Goal: Task Accomplishment & Management: Use online tool/utility

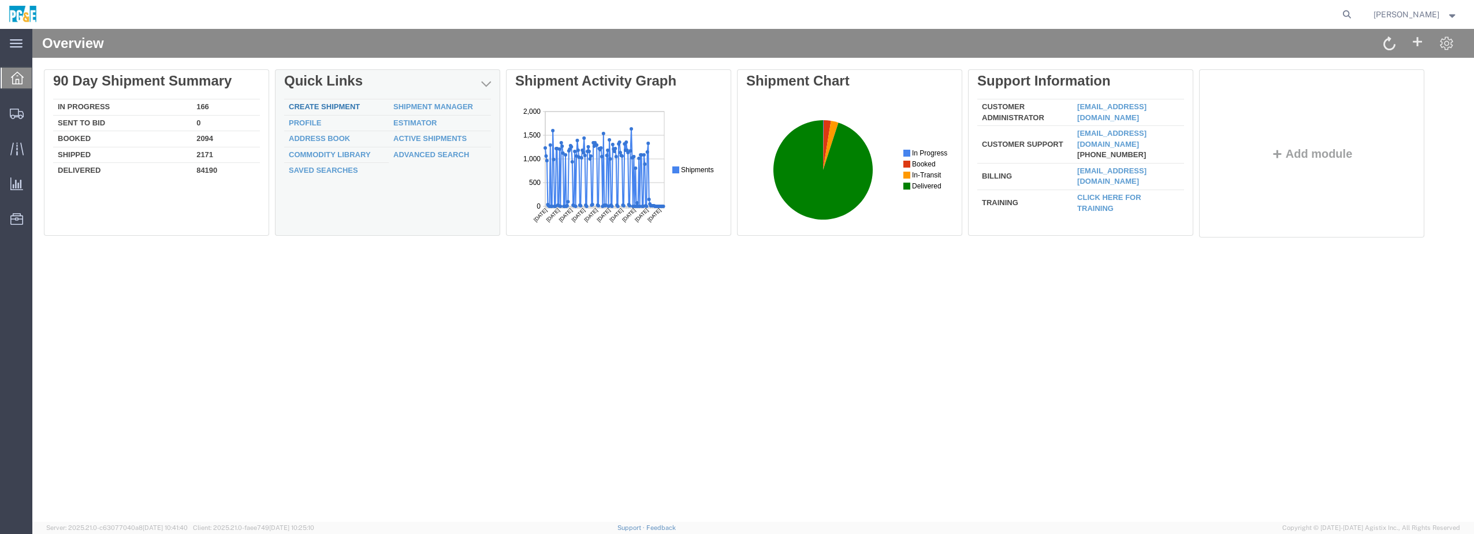
click at [337, 106] on link "Create Shipment" at bounding box center [324, 106] width 71 height 9
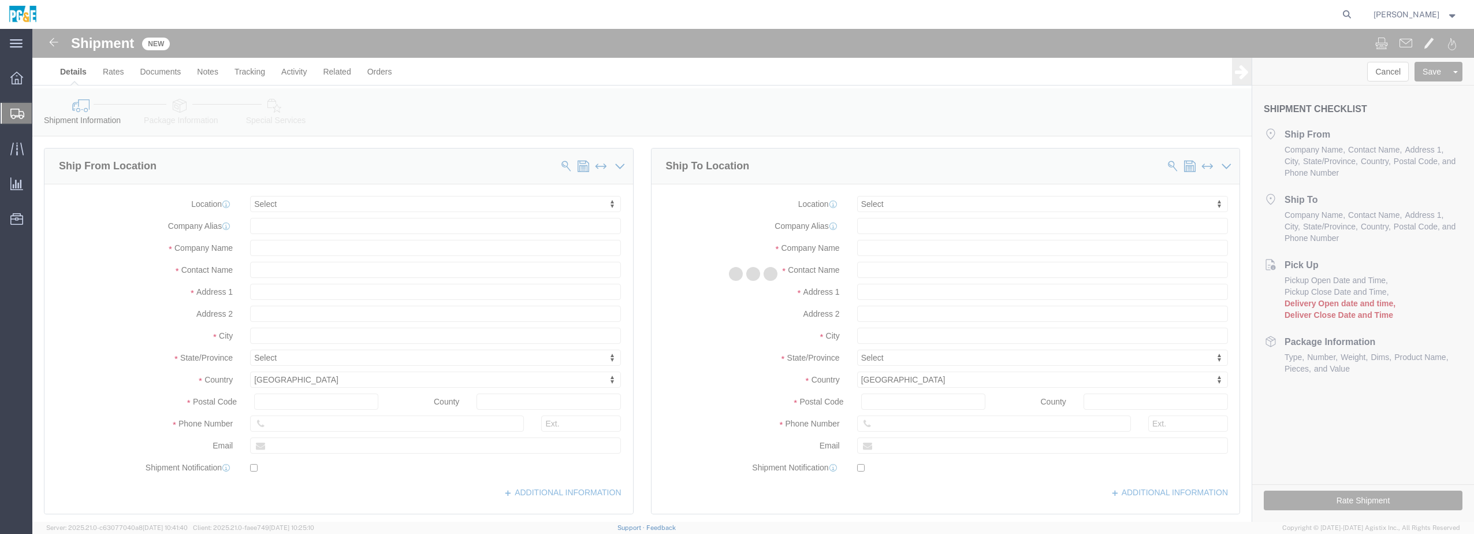
select select
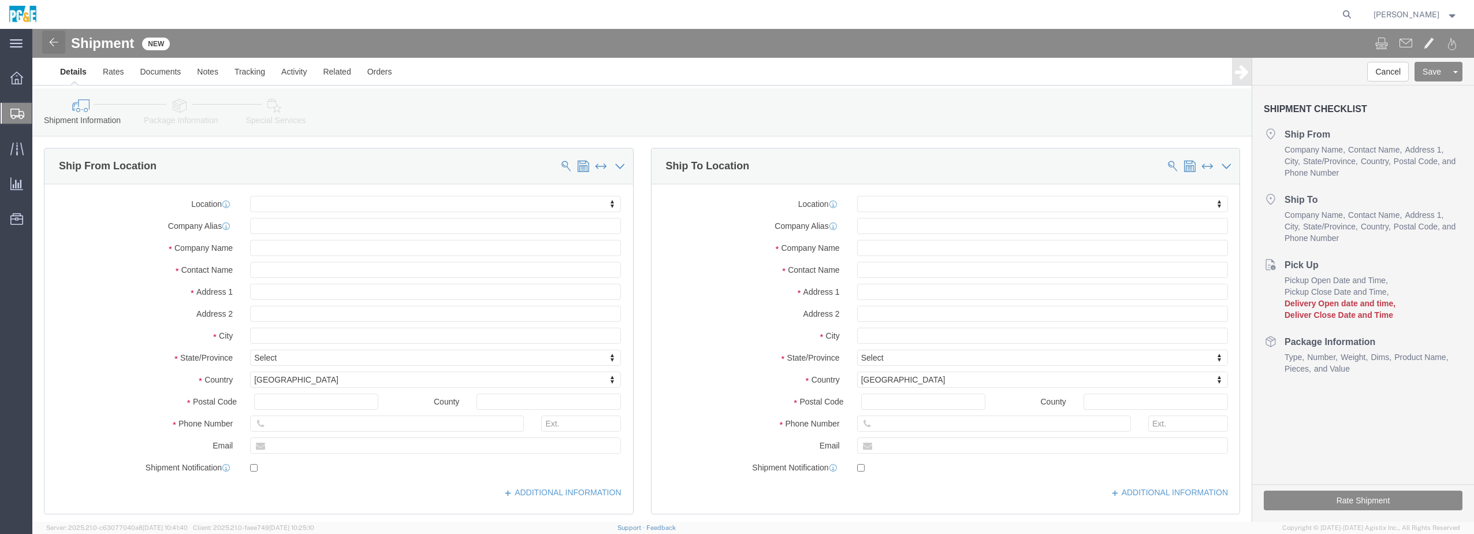
click img
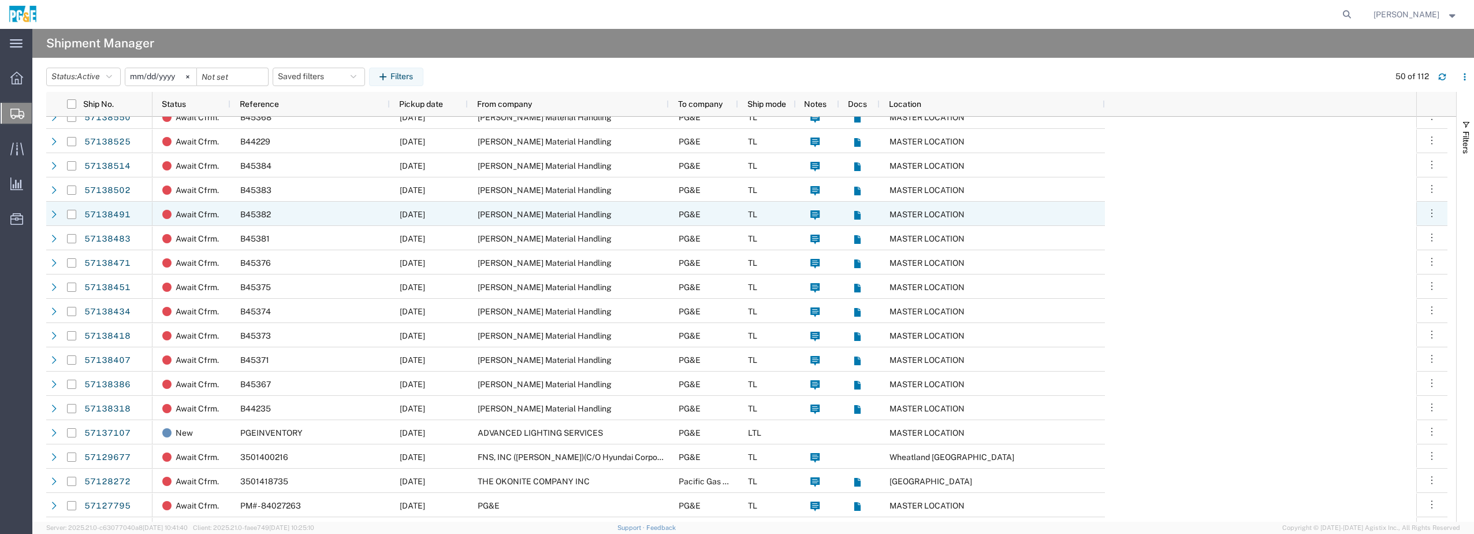
scroll to position [501, 0]
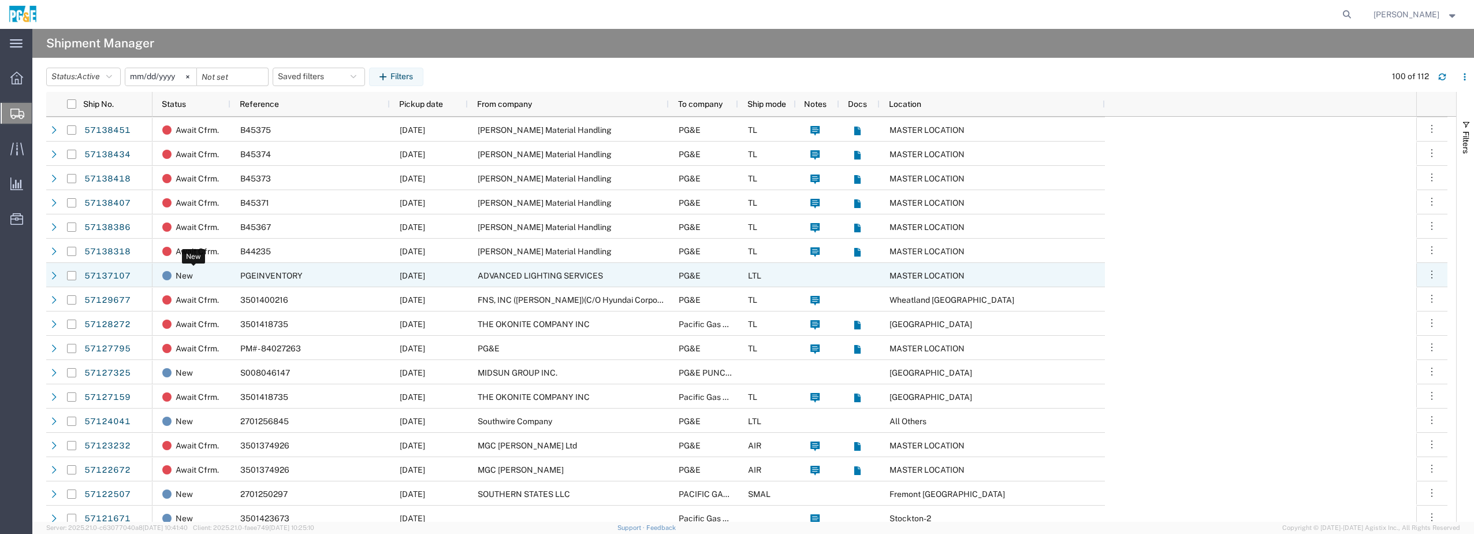
click at [180, 275] on span "New" at bounding box center [184, 275] width 17 height 24
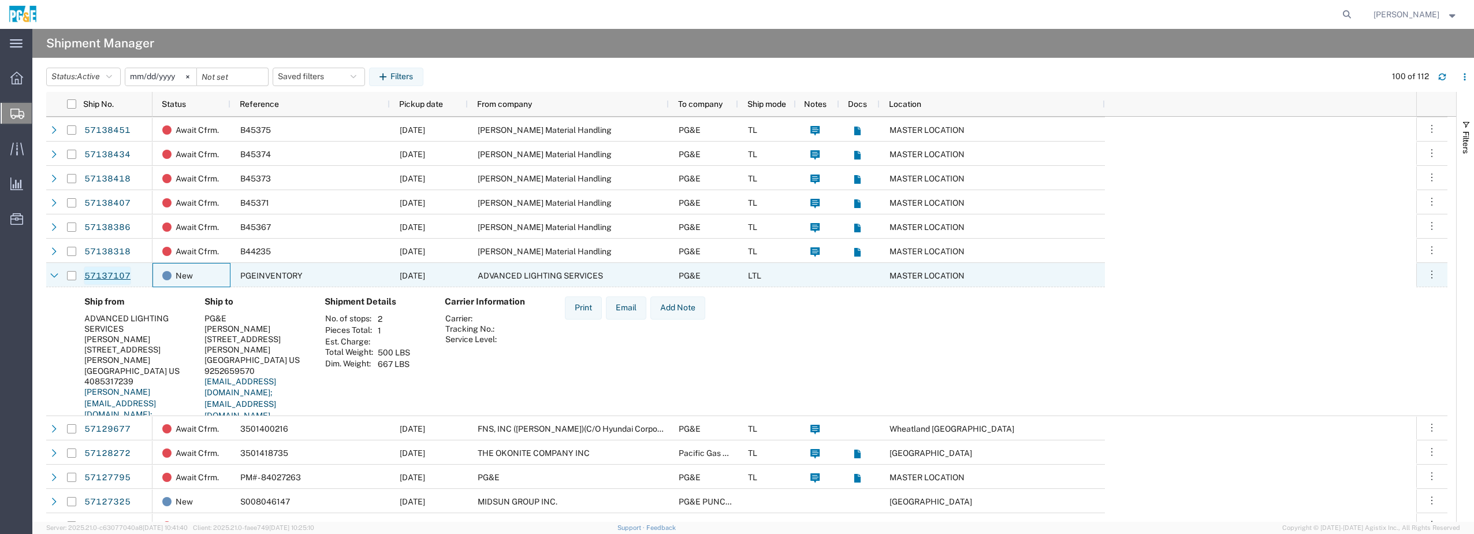
click at [126, 275] on link "57137107" at bounding box center [107, 275] width 47 height 18
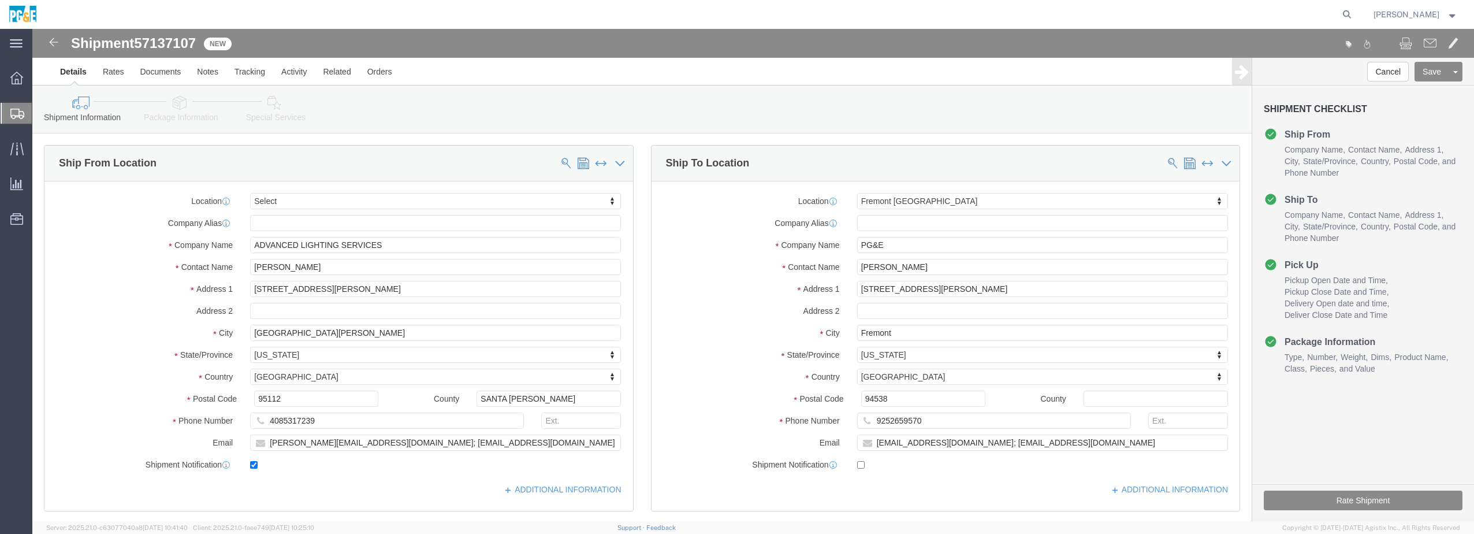
select select
select select "19740"
click icon
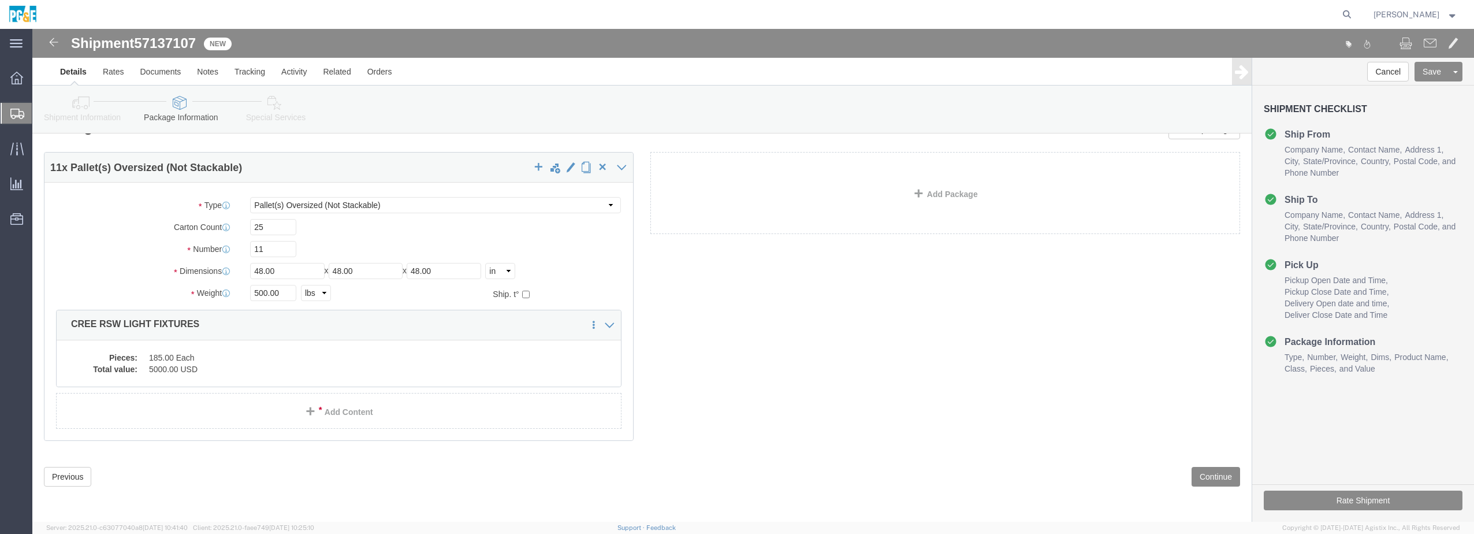
click li "Package Information"
click icon
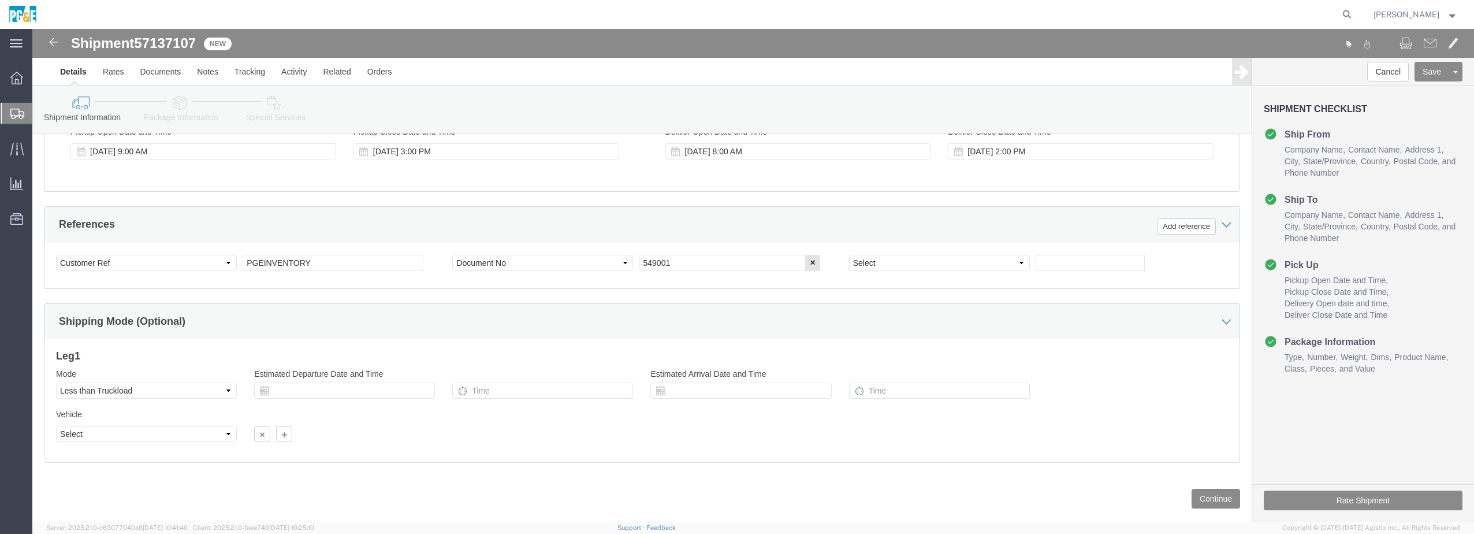
scroll to position [499, 0]
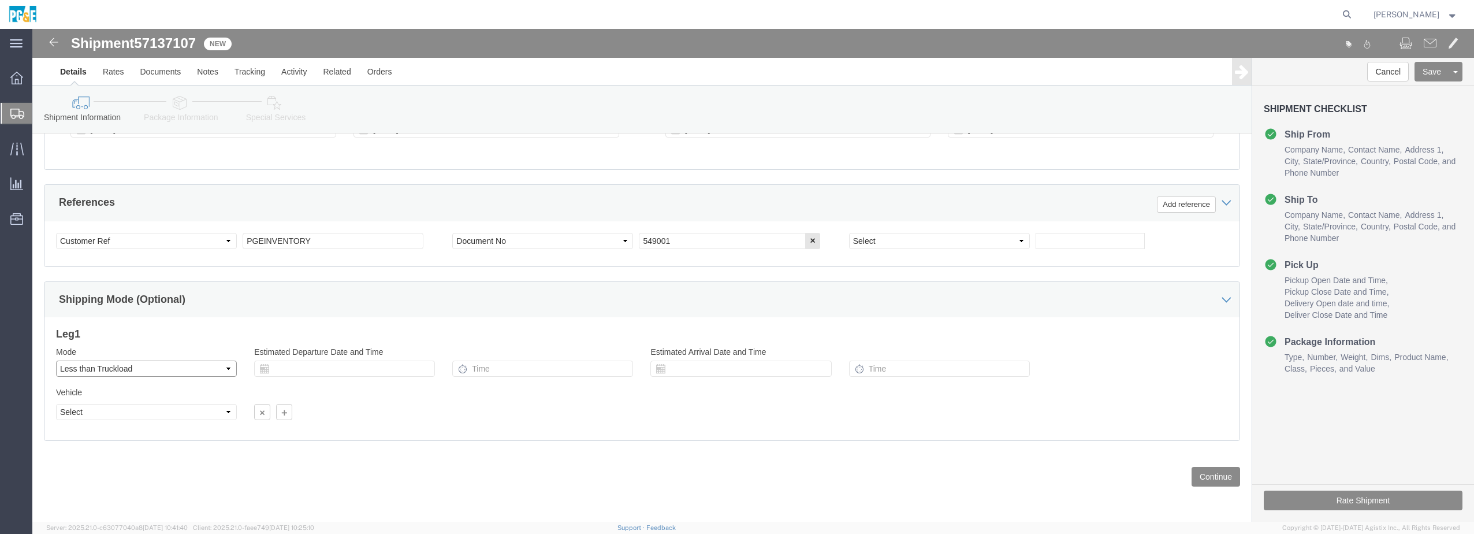
click select "Select Air Less than Truckload Multi-Leg Ocean Freight Rail Small Parcel Truckl…"
select select "TL"
click select "Select Air Less than Truckload Multi-Leg Ocean Freight Rail Small Parcel Truckl…"
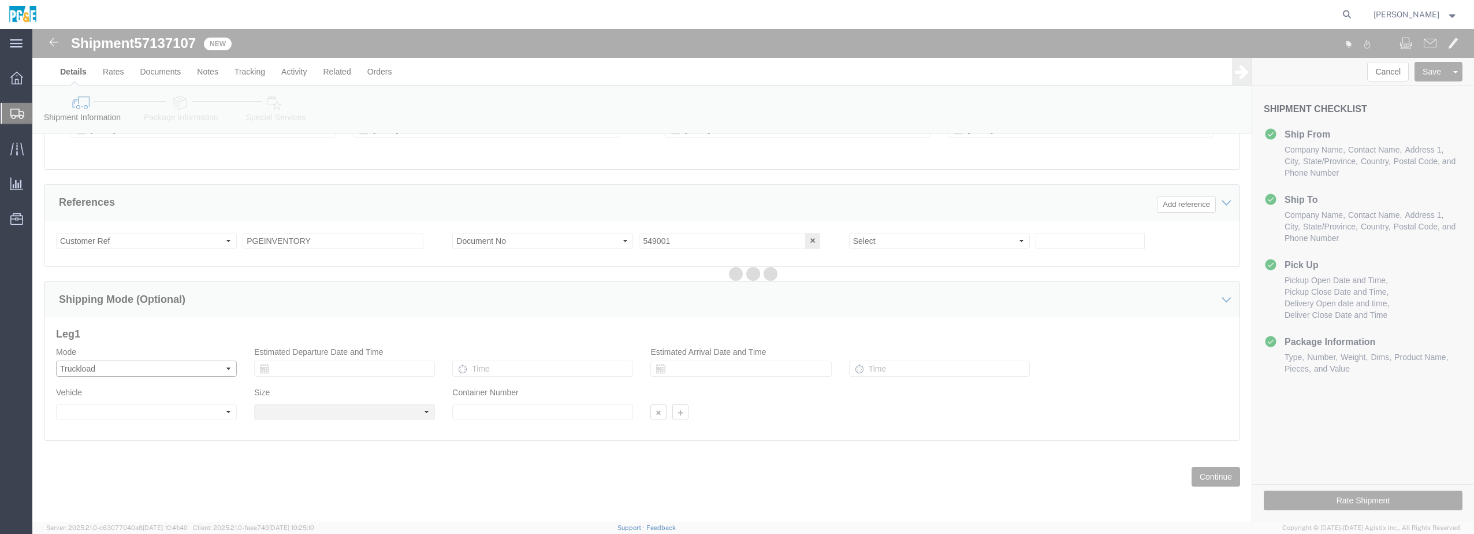
select select
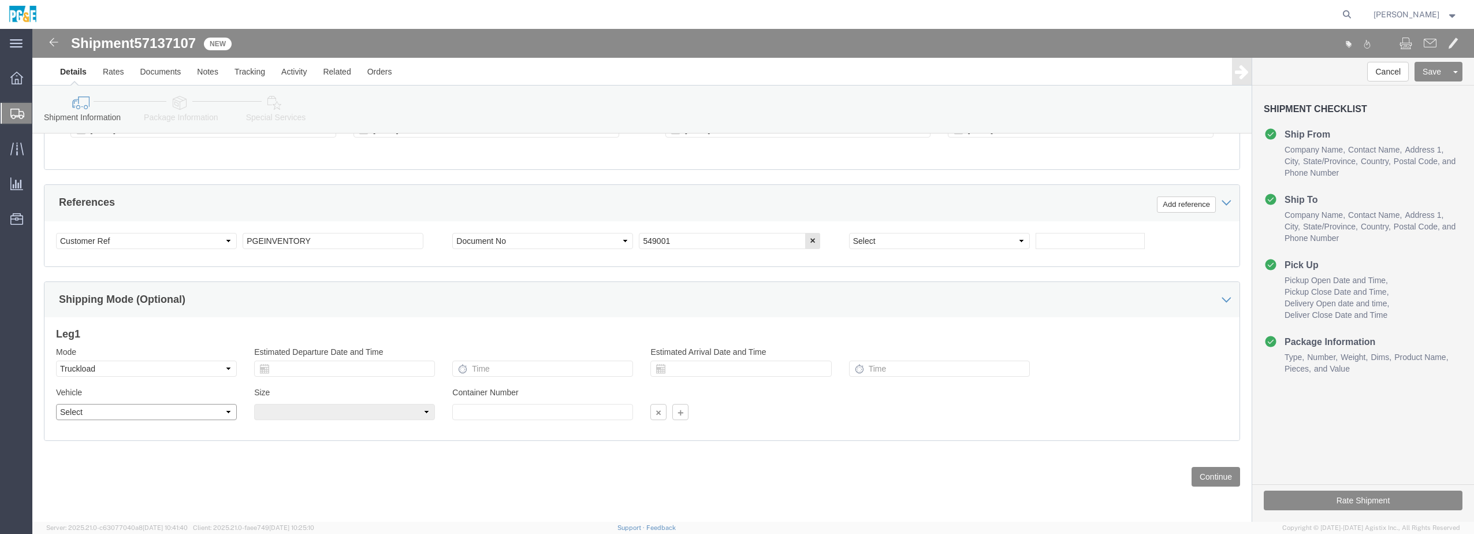
click select "Select 1-Ton (PSS) 10 Wheel 10 Yard Dump Truck 20 Yard Dump Truck Bobtail Botto…"
select select "BXVN"
click select "Select 1-Ton (PSS) 10 Wheel 10 Yard Dump Truck 20 Yard Dump Truck Bobtail Botto…"
select select
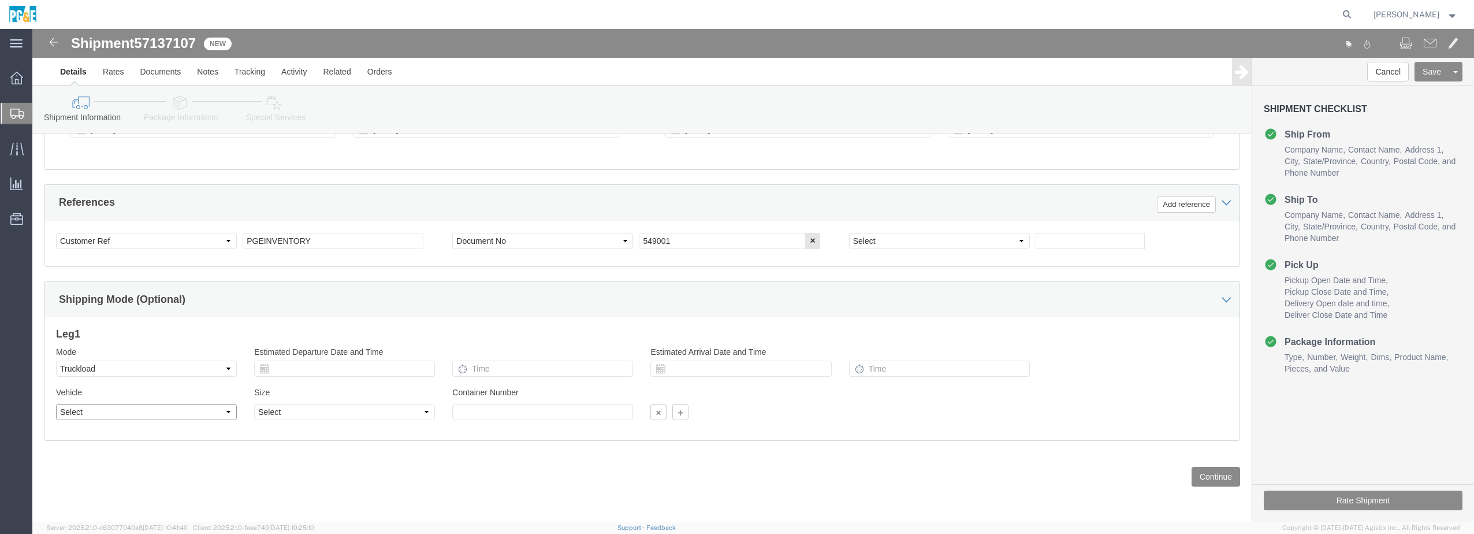
click select "Select 1-Ton (PSS) 10 Wheel 10 Yard Dump Truck 20 Yard Dump Truck Bobtail Botto…"
click button "Continue"
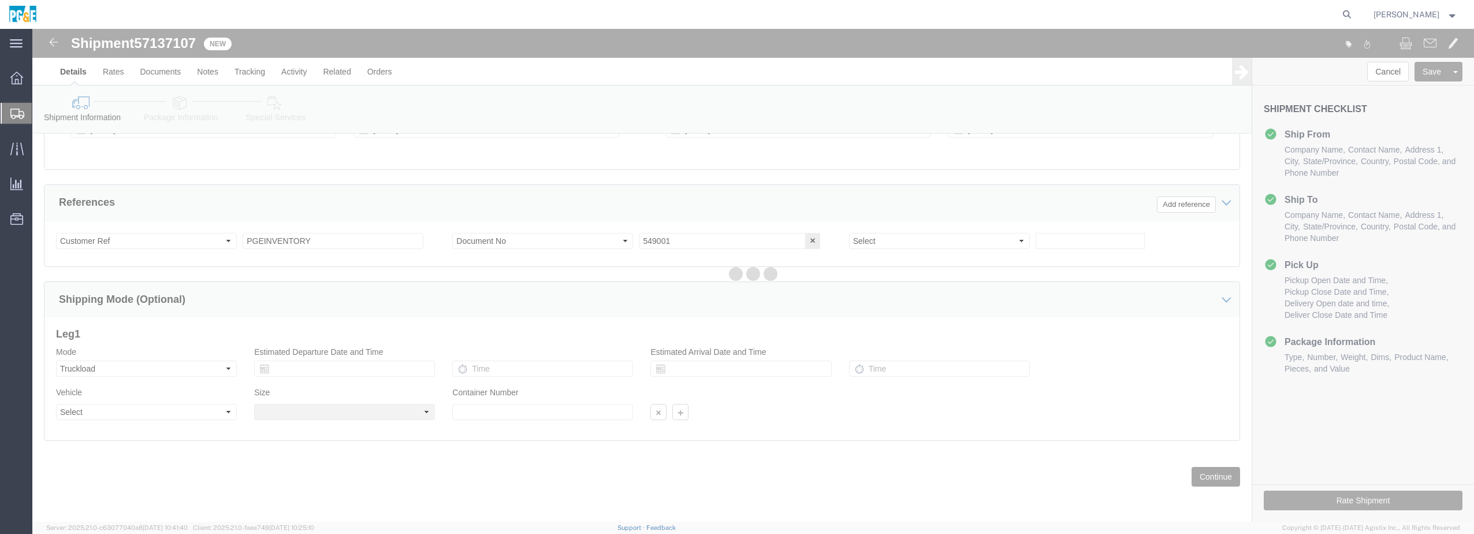
scroll to position [25, 0]
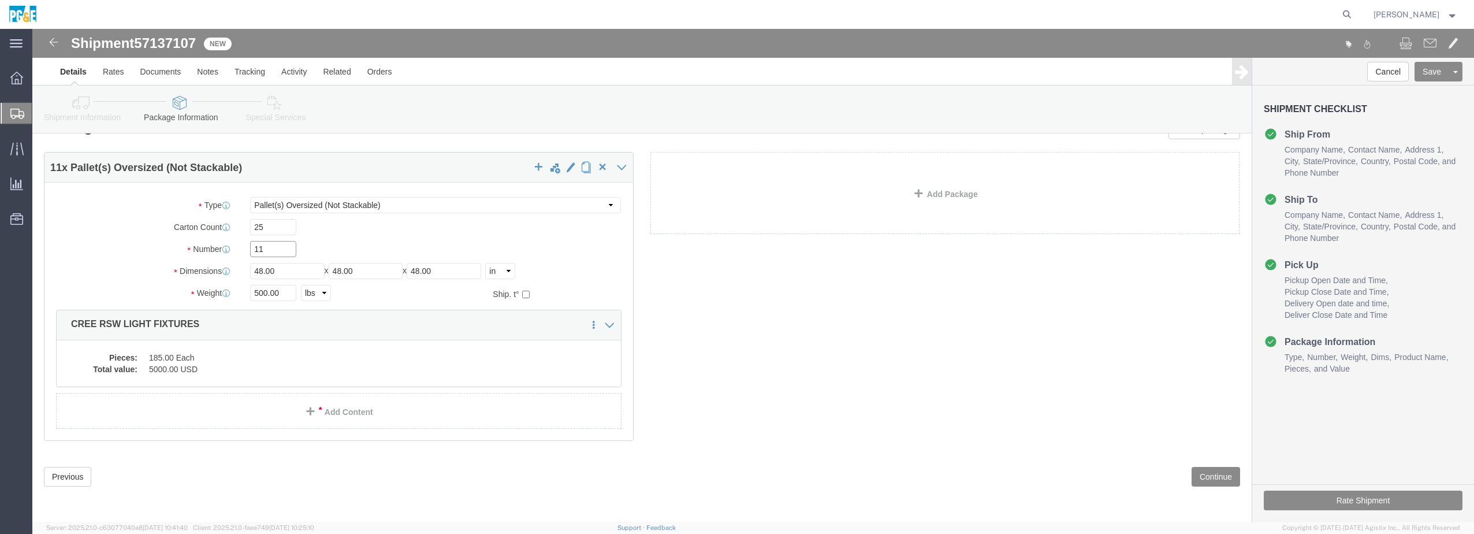
drag, startPoint x: 244, startPoint y: 217, endPoint x: 210, endPoint y: 212, distance: 34.4
click div "11"
type input "10"
click button "Continue"
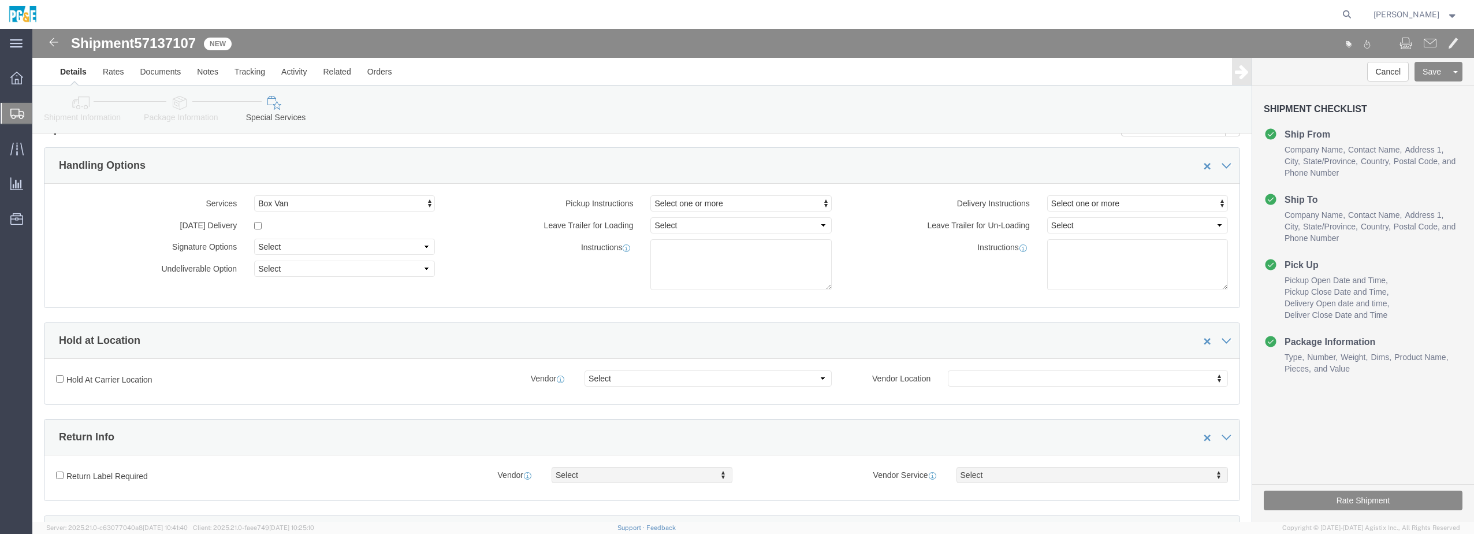
click icon
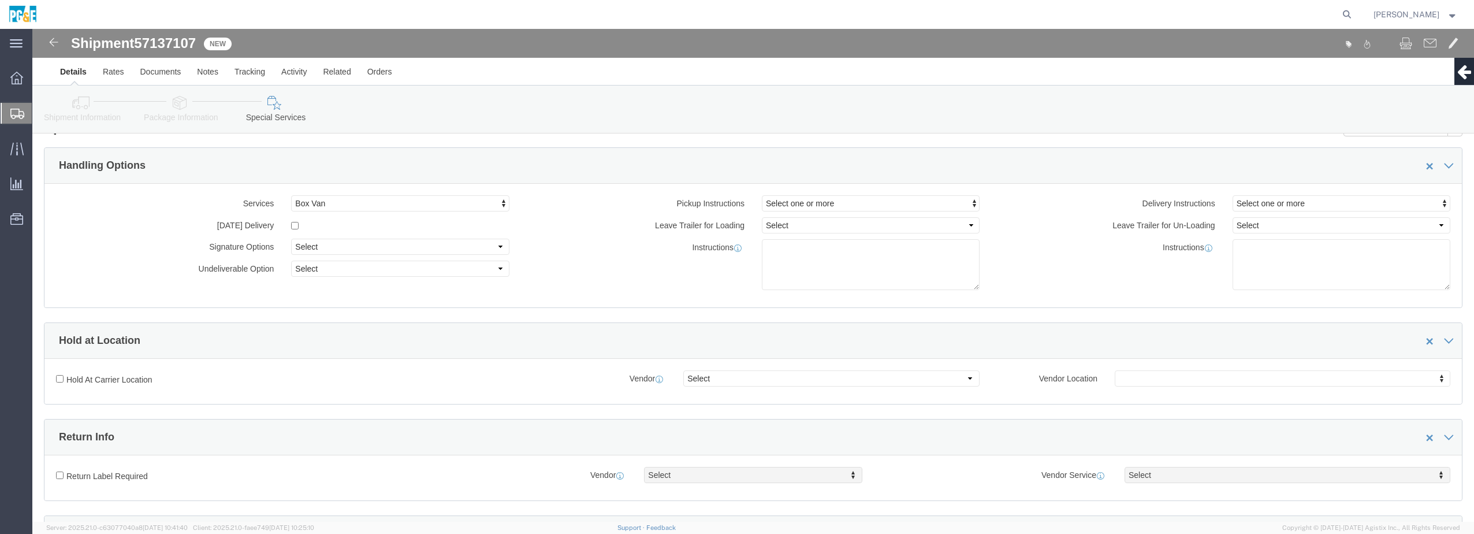
click icon
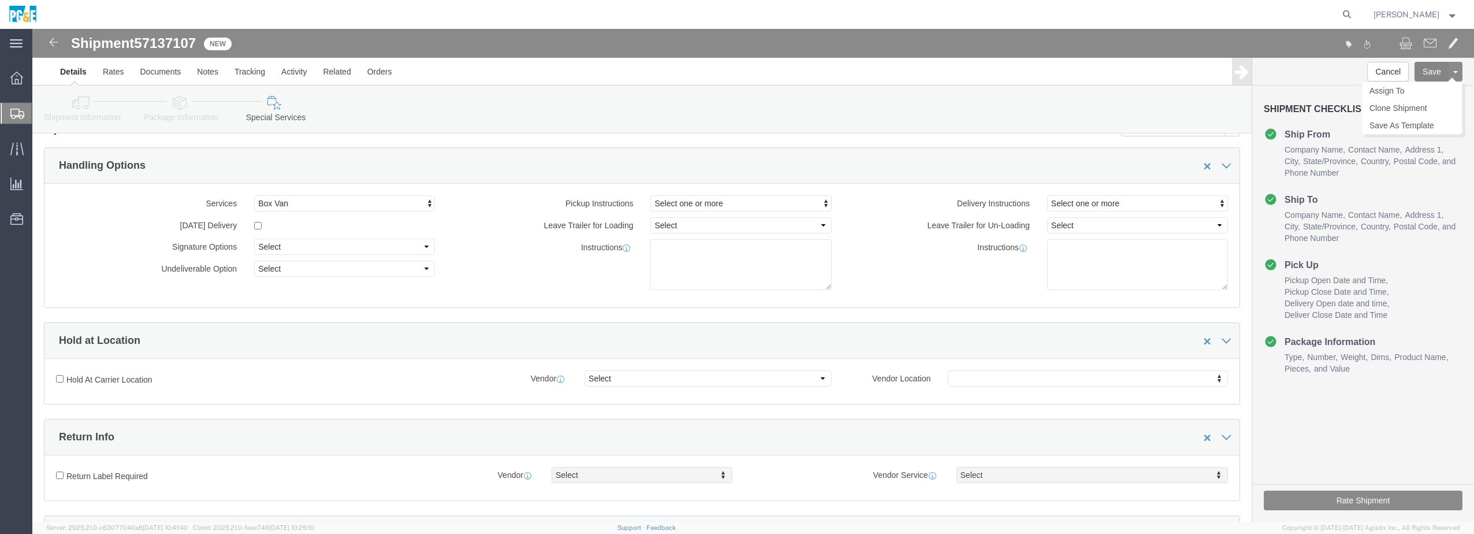
click button "Save"
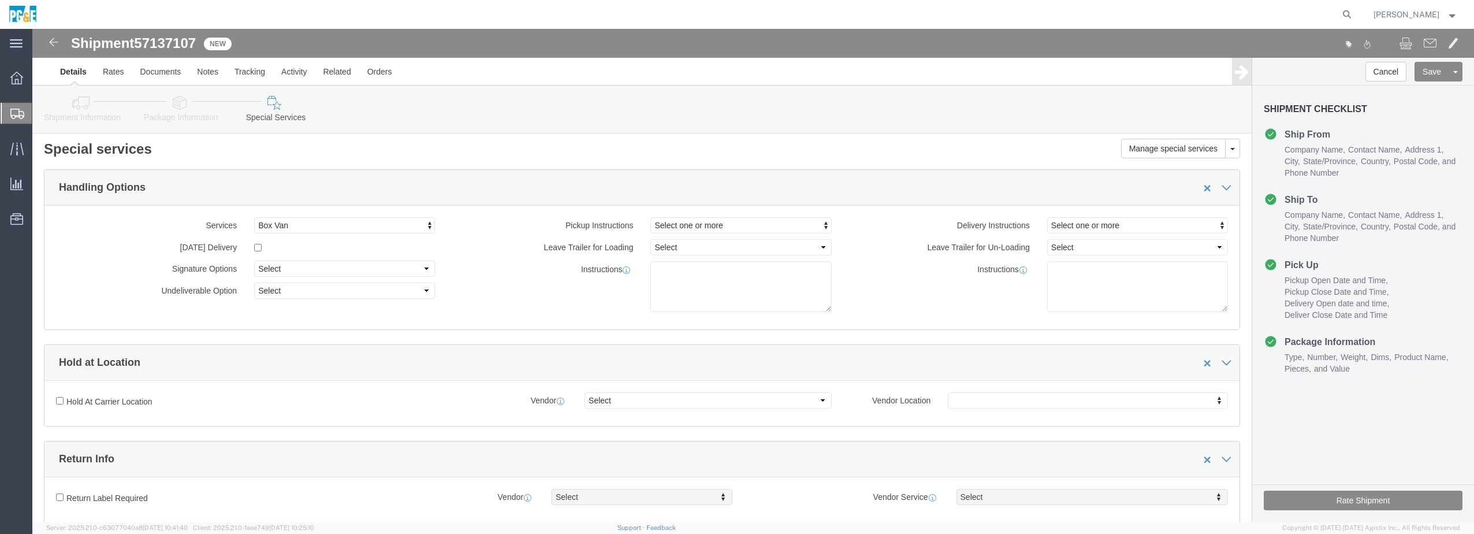
scroll to position [0, 0]
click icon
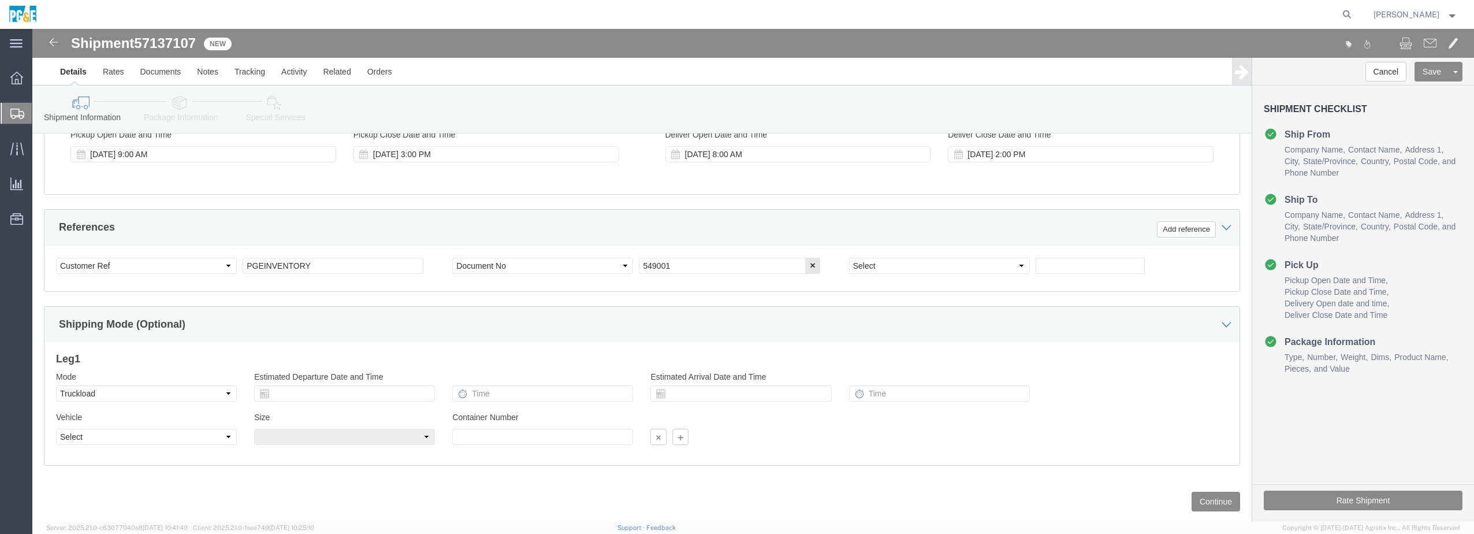
scroll to position [499, 0]
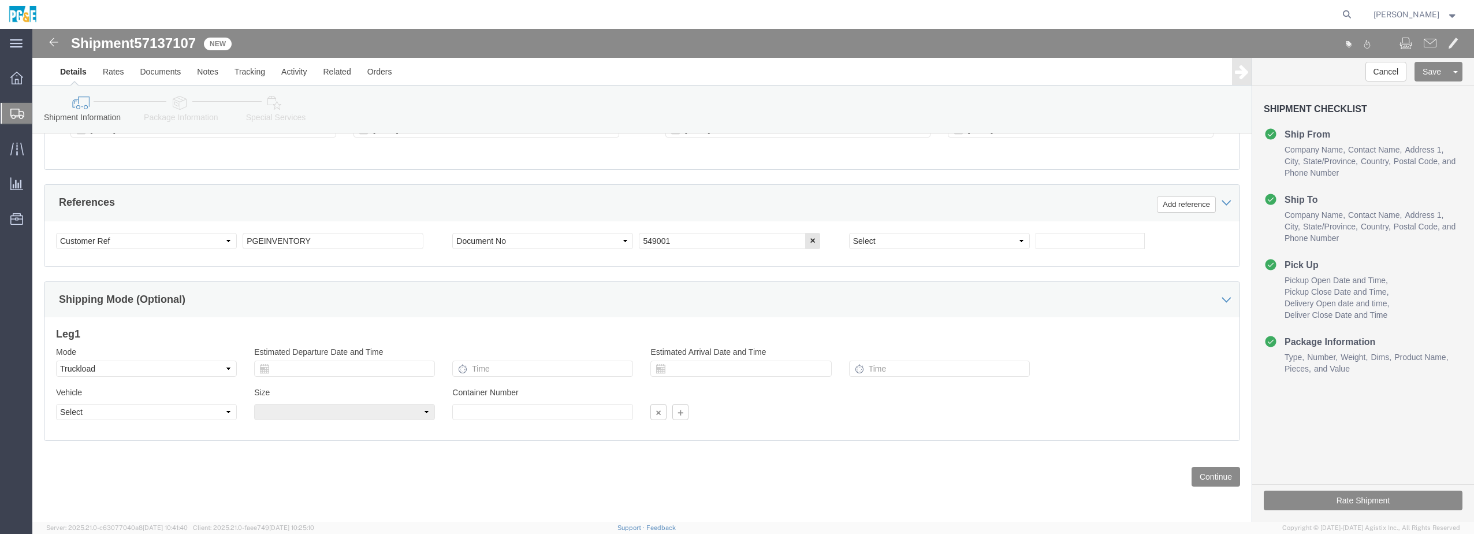
click icon
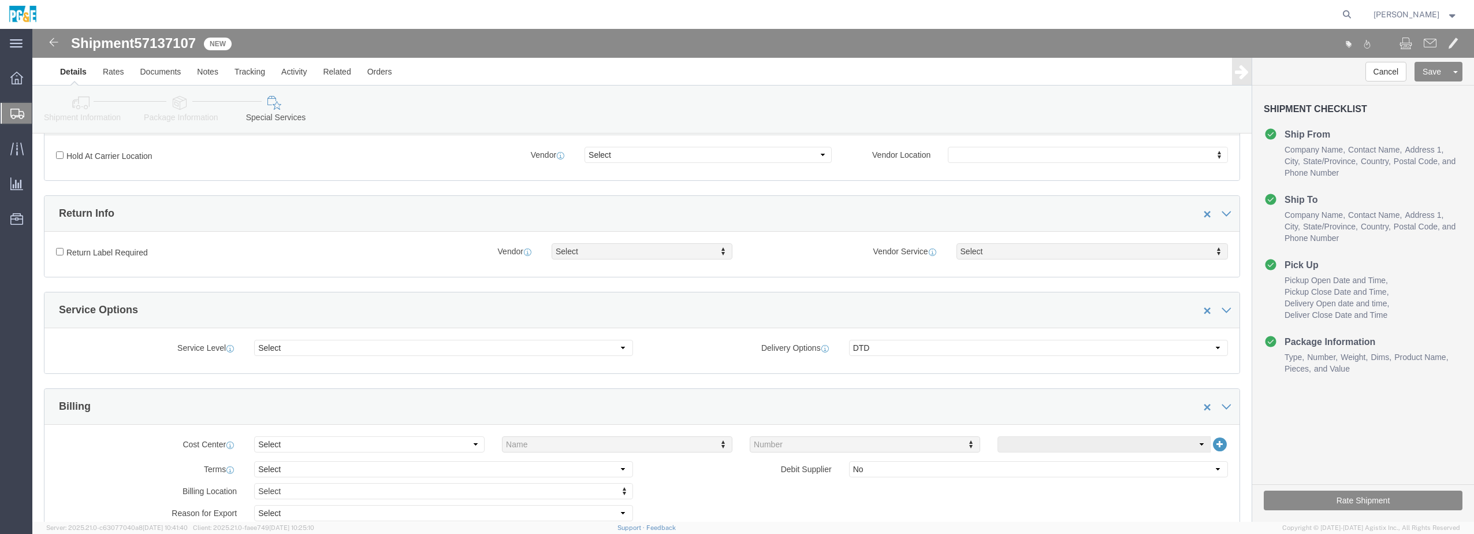
scroll to position [270, 0]
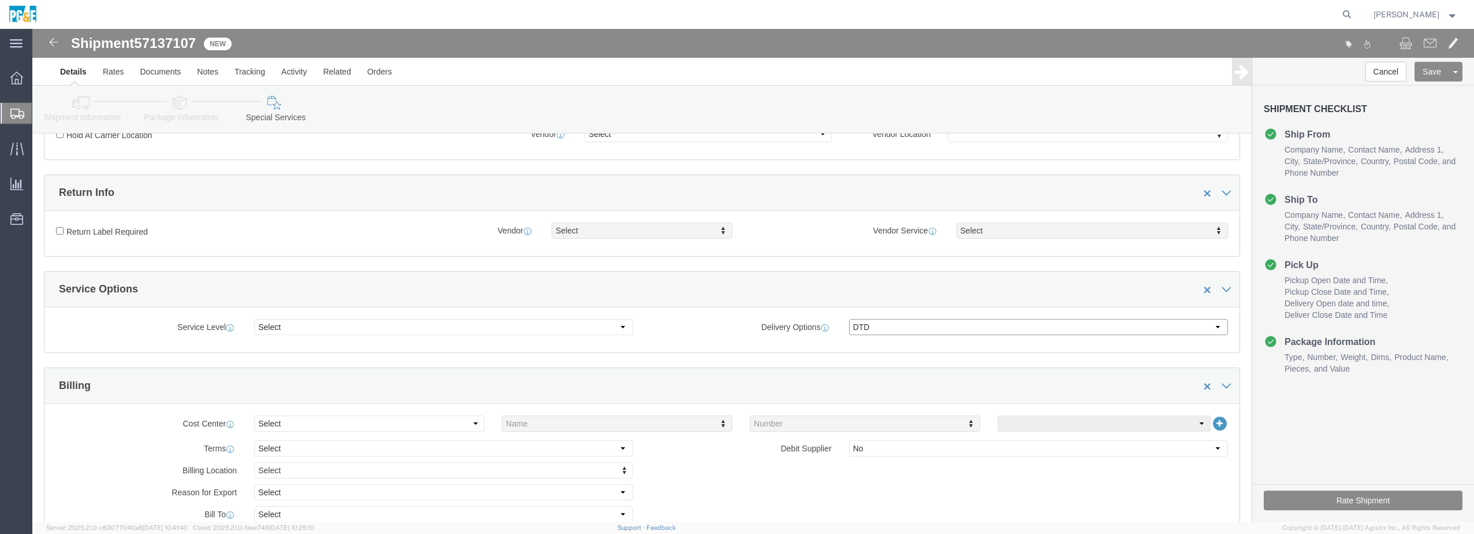
click select "Select ATA DTA DTD"
select select
click select "Select ATA DTA DTD"
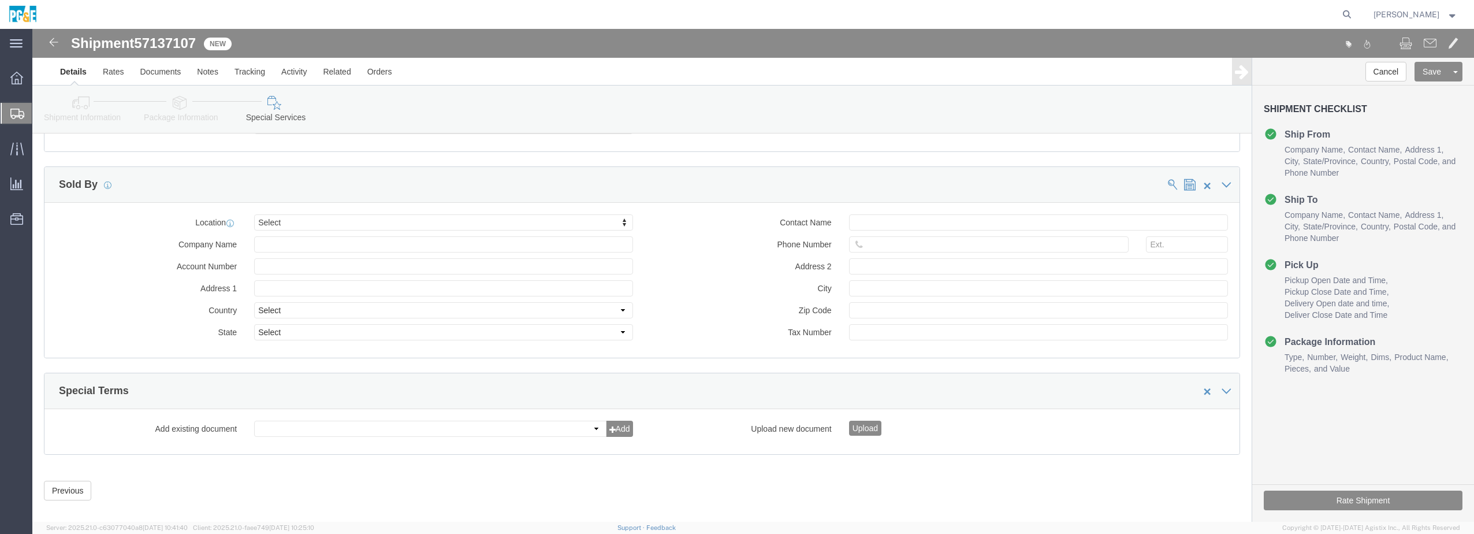
scroll to position [1056, 0]
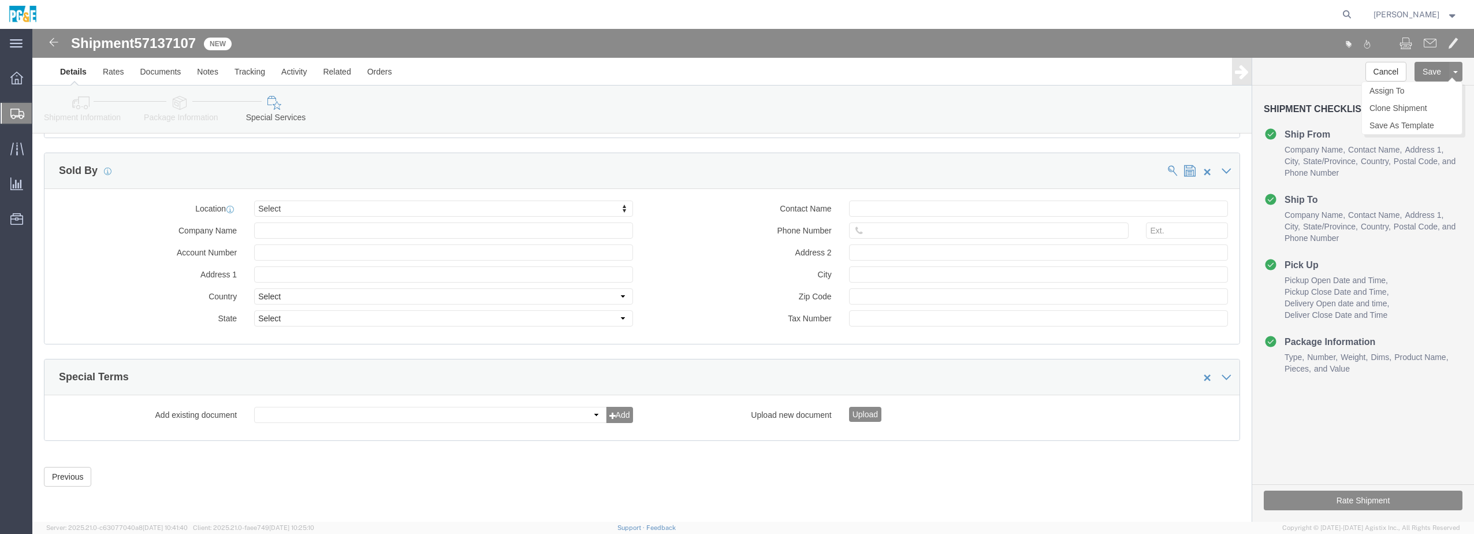
click button "Save"
click button "Rate Shipment"
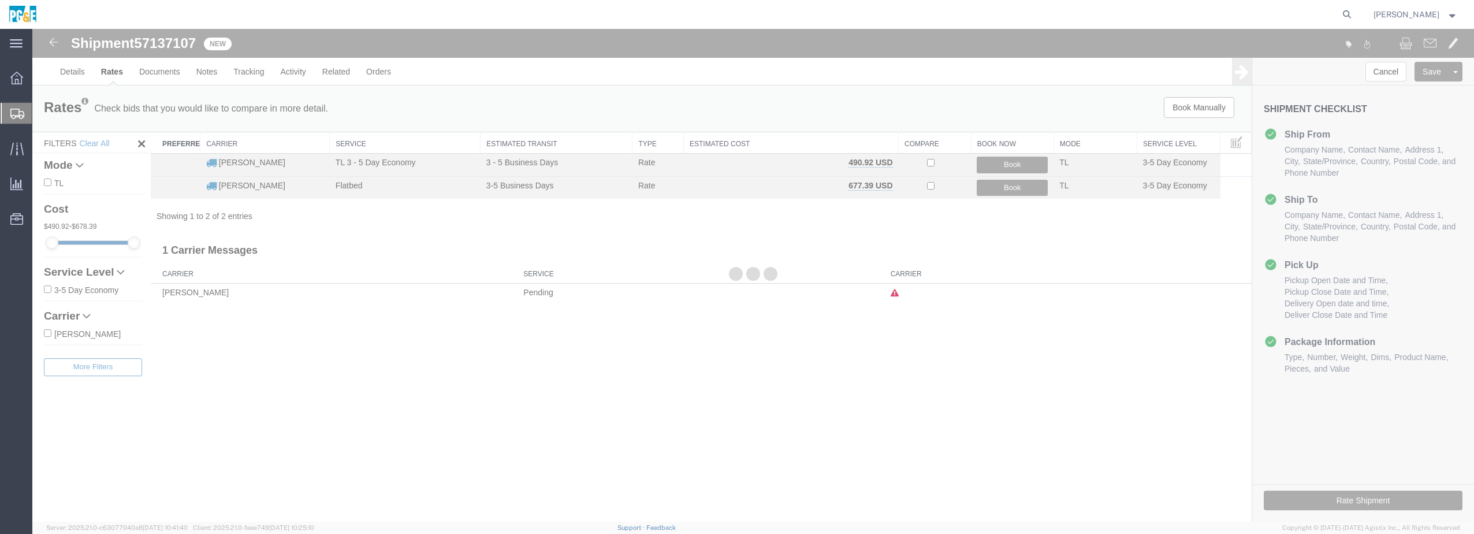
scroll to position [0, 0]
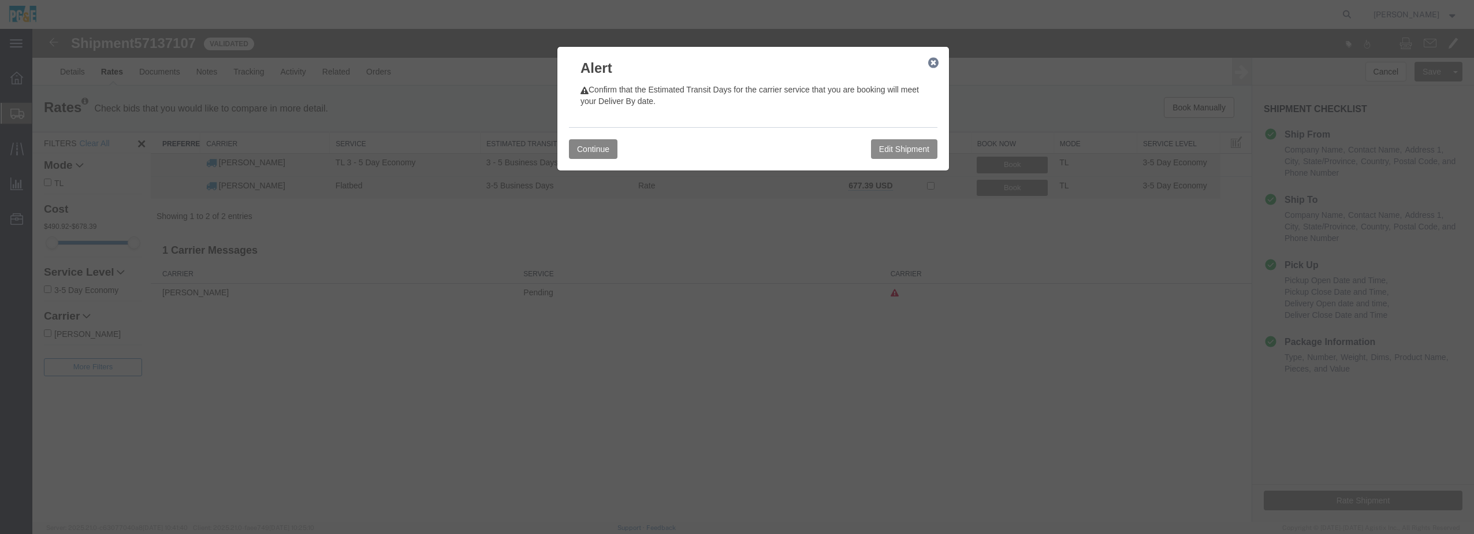
click at [599, 145] on button "Continue" at bounding box center [593, 149] width 49 height 20
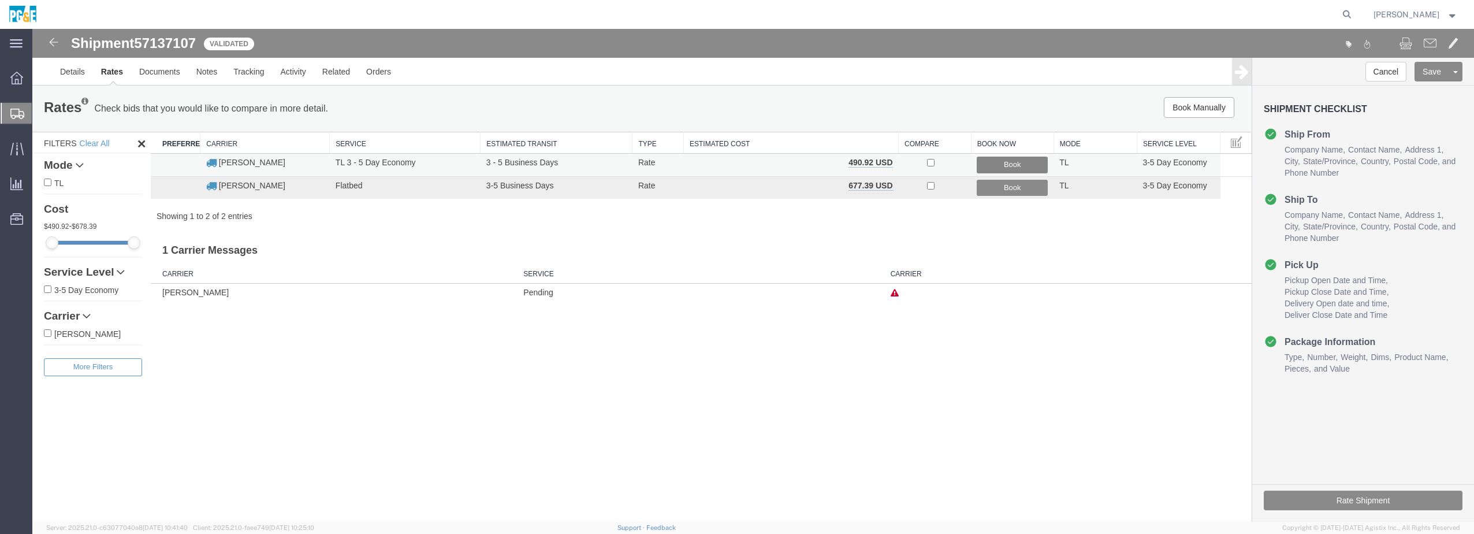
click at [997, 160] on button "Book" at bounding box center [1012, 165] width 71 height 17
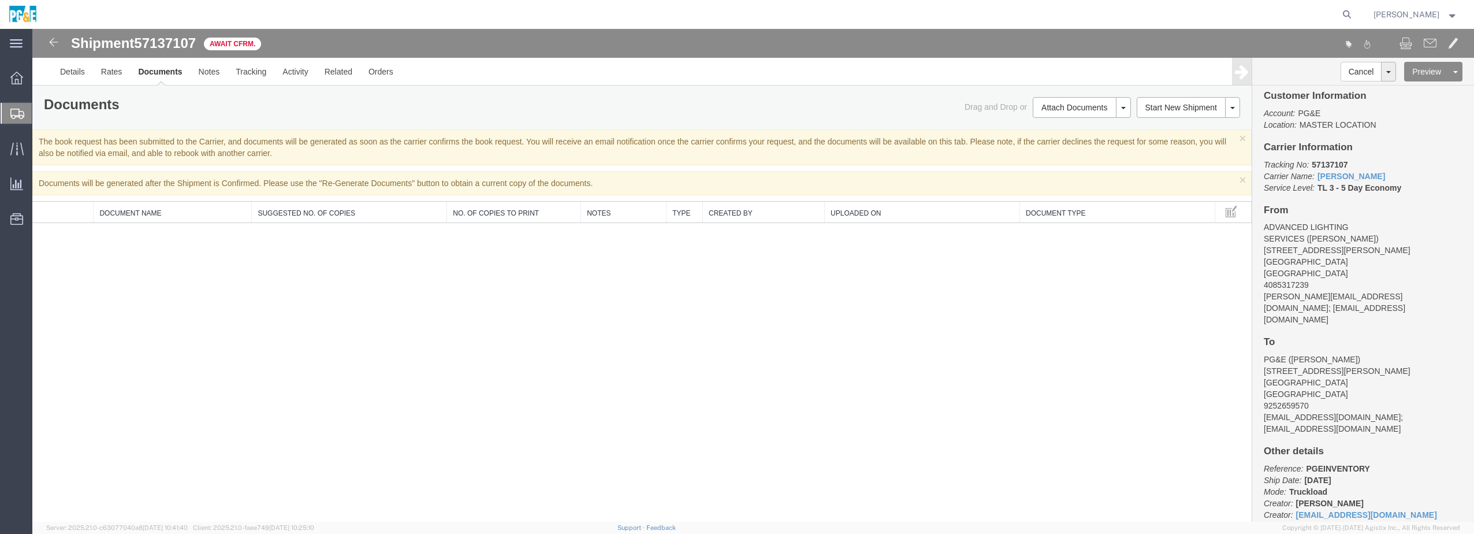
scroll to position [18, 0]
click at [1426, 66] on button "Preview" at bounding box center [1426, 72] width 45 height 20
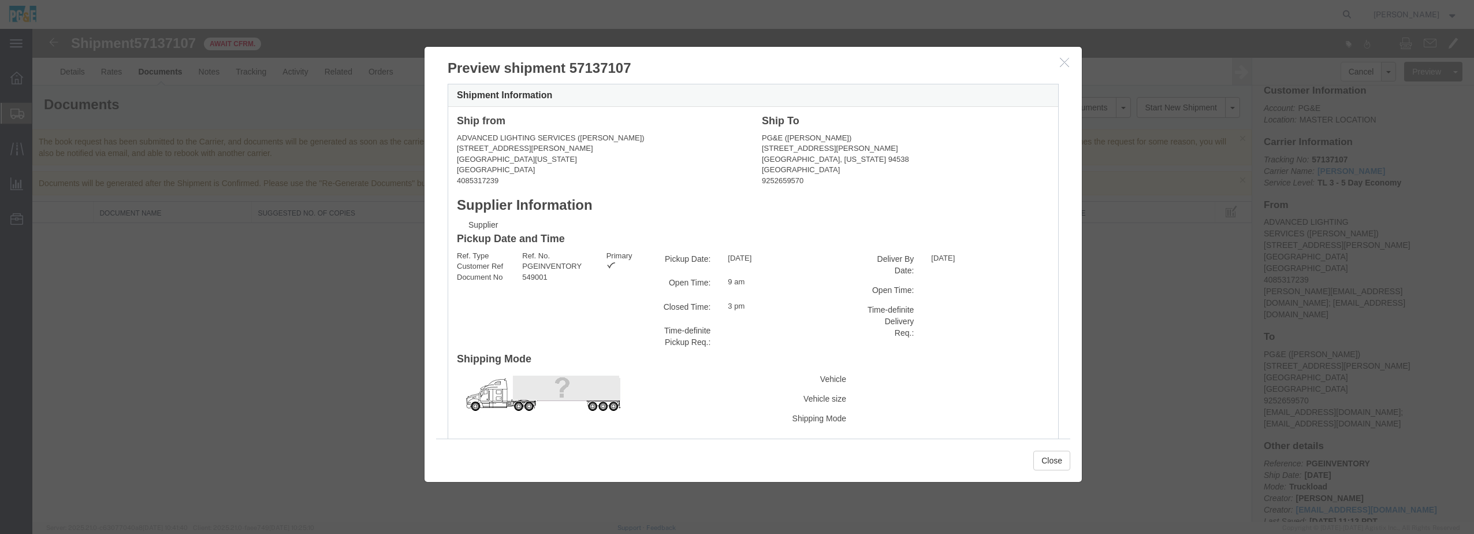
click at [1056, 64] on h3 "Preview shipment 57137107" at bounding box center [753, 62] width 657 height 31
click at [1061, 62] on icon "button" at bounding box center [1064, 62] width 9 height 10
